Goal: Answer question/provide support: Share knowledge or assist other users

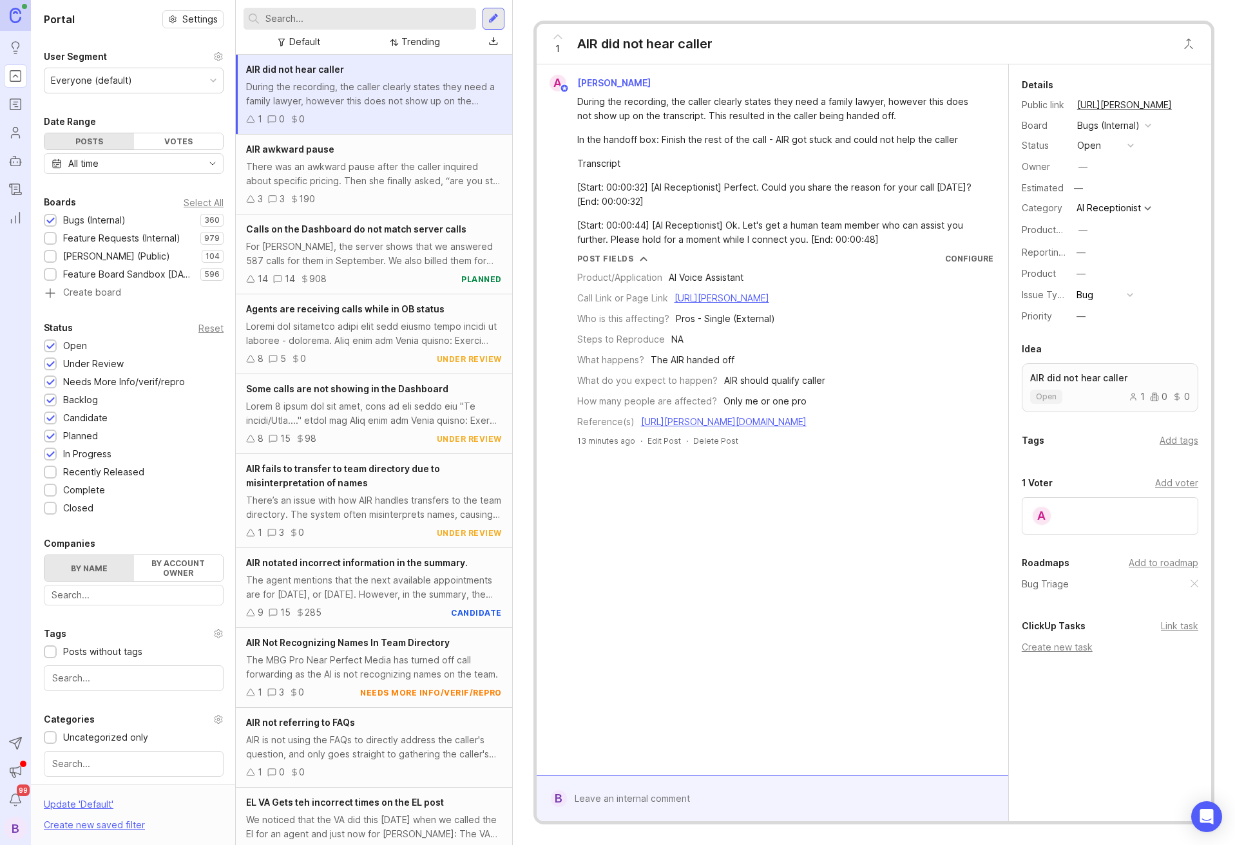
click at [680, 793] on div at bounding box center [782, 799] width 430 height 24
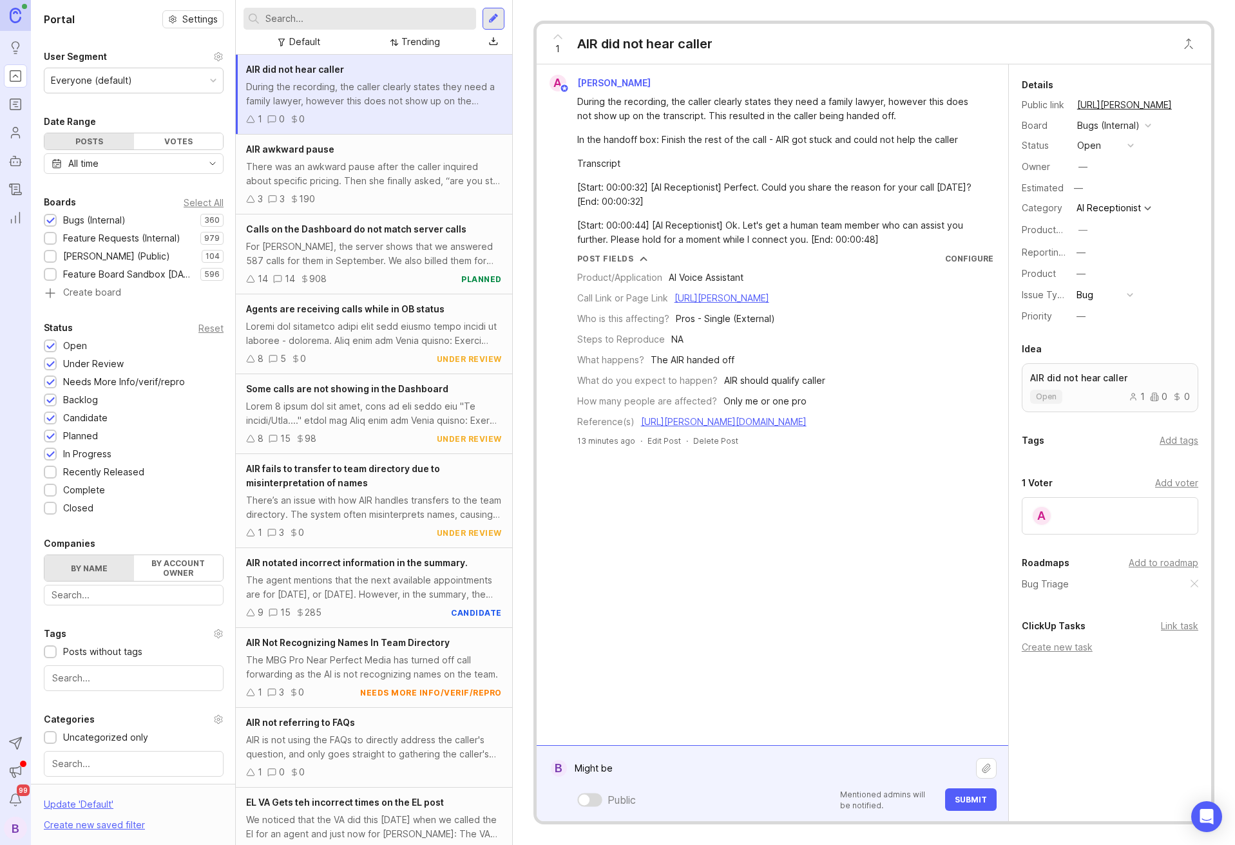
type textarea "Might be"
click at [733, 778] on textarea "There was a deepgram outage recently, so might be related if the call was aroun…" at bounding box center [771, 761] width 409 height 39
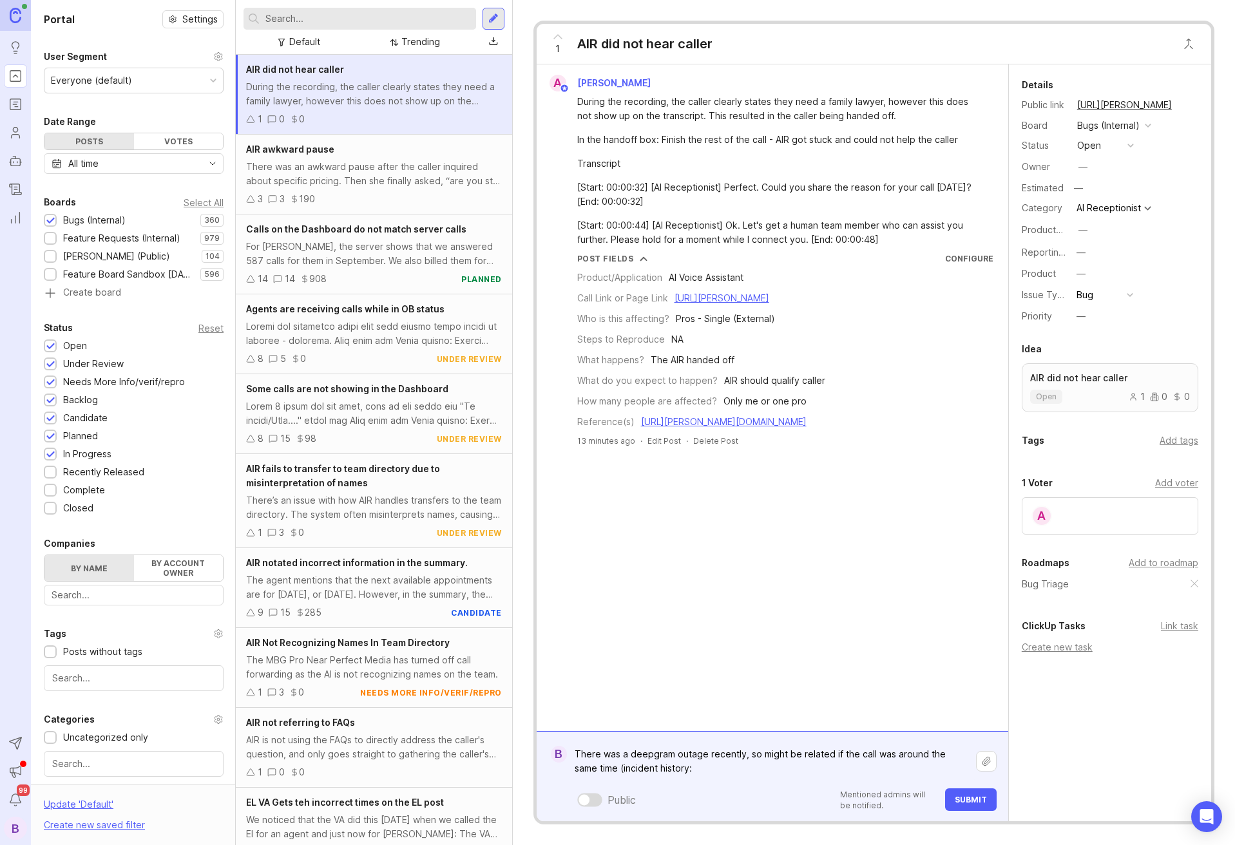
paste textarea "[URL][DOMAIN_NAME]"
click at [635, 757] on textarea "There was a deepgram outage recently, so might be related if the call was aroun…" at bounding box center [771, 761] width 409 height 39
click at [916, 773] on textarea "There was a DeepGram outage recently, so might be related if the call was aroun…" at bounding box center [771, 761] width 409 height 39
type textarea "There was a DeepGram outage recently, so might be related if the call was aroun…"
click at [975, 807] on button "Submit" at bounding box center [971, 800] width 52 height 23
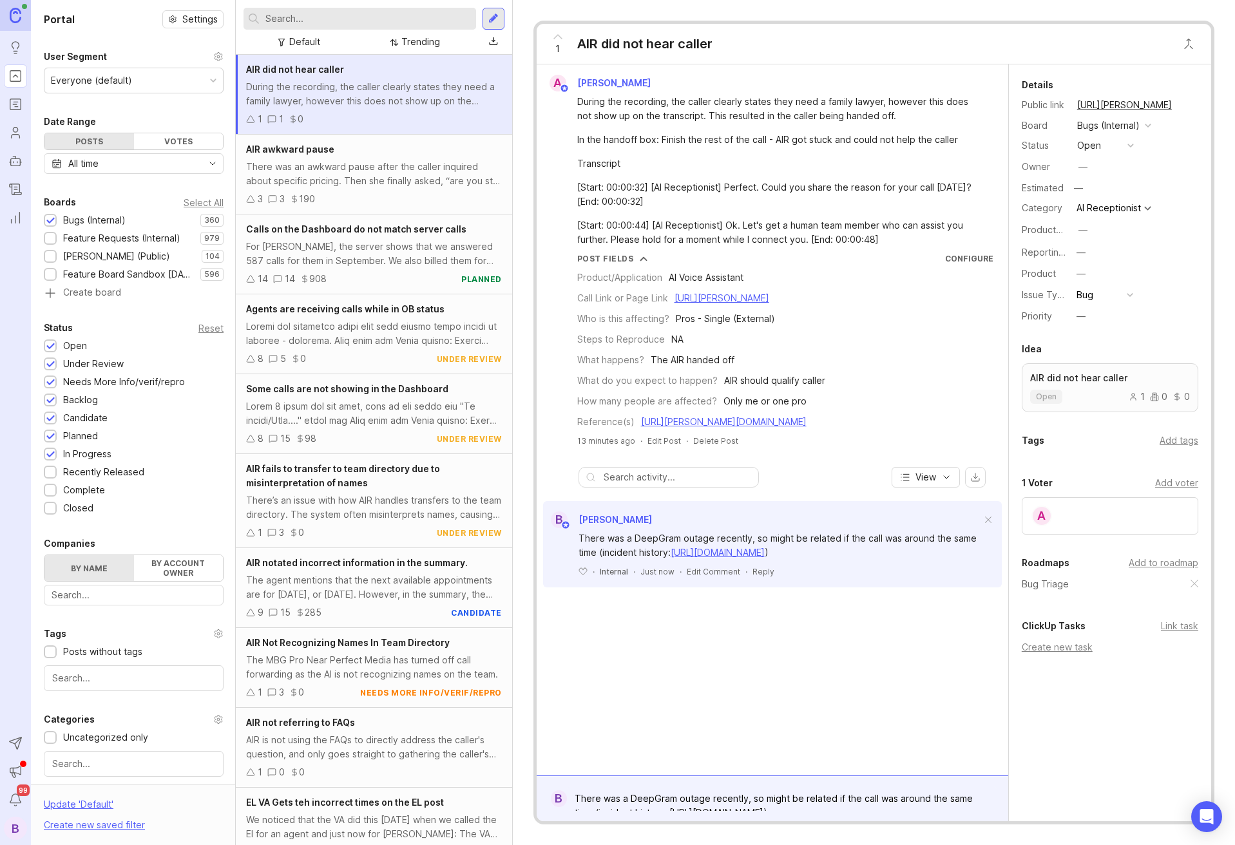
click at [420, 41] on div "Trending" at bounding box center [420, 42] width 39 height 14
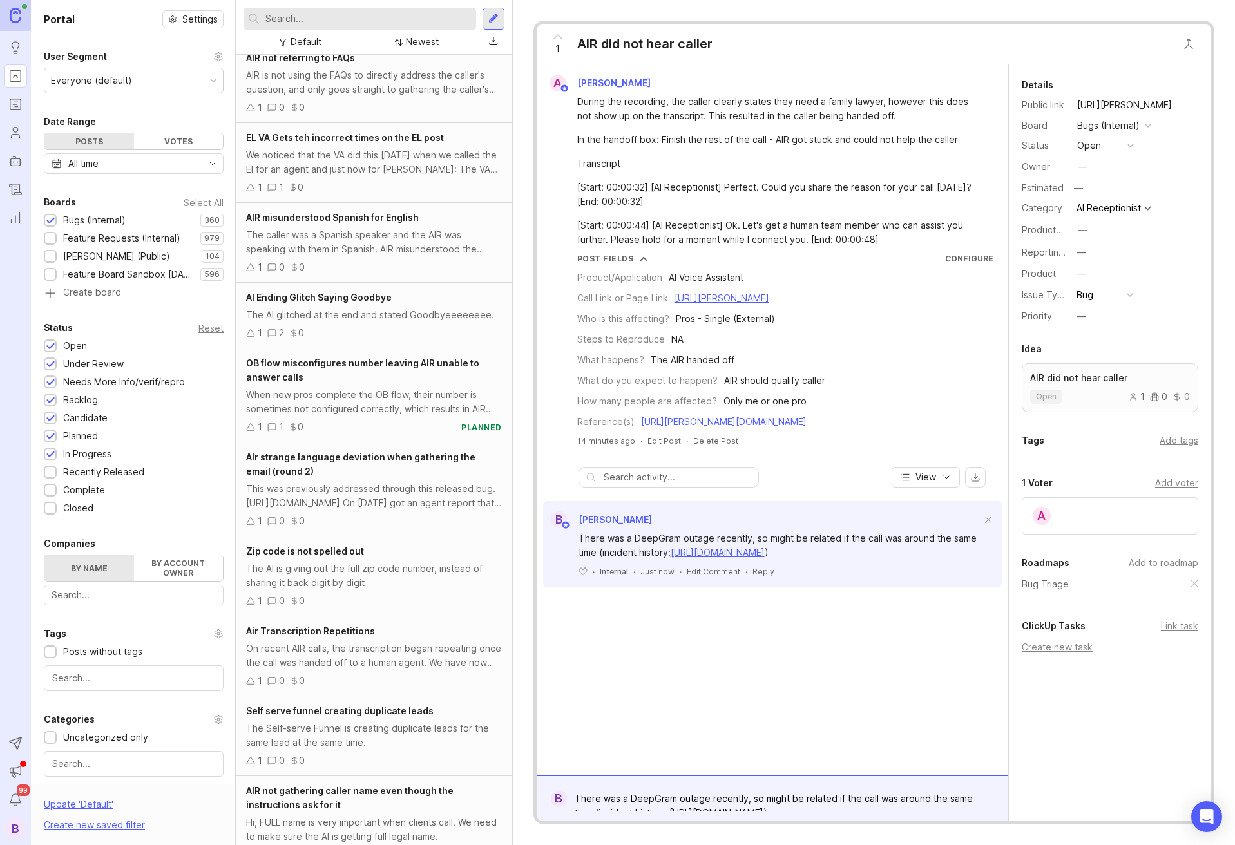
scroll to position [357, 0]
